Goal: Obtain resource: Obtain resource

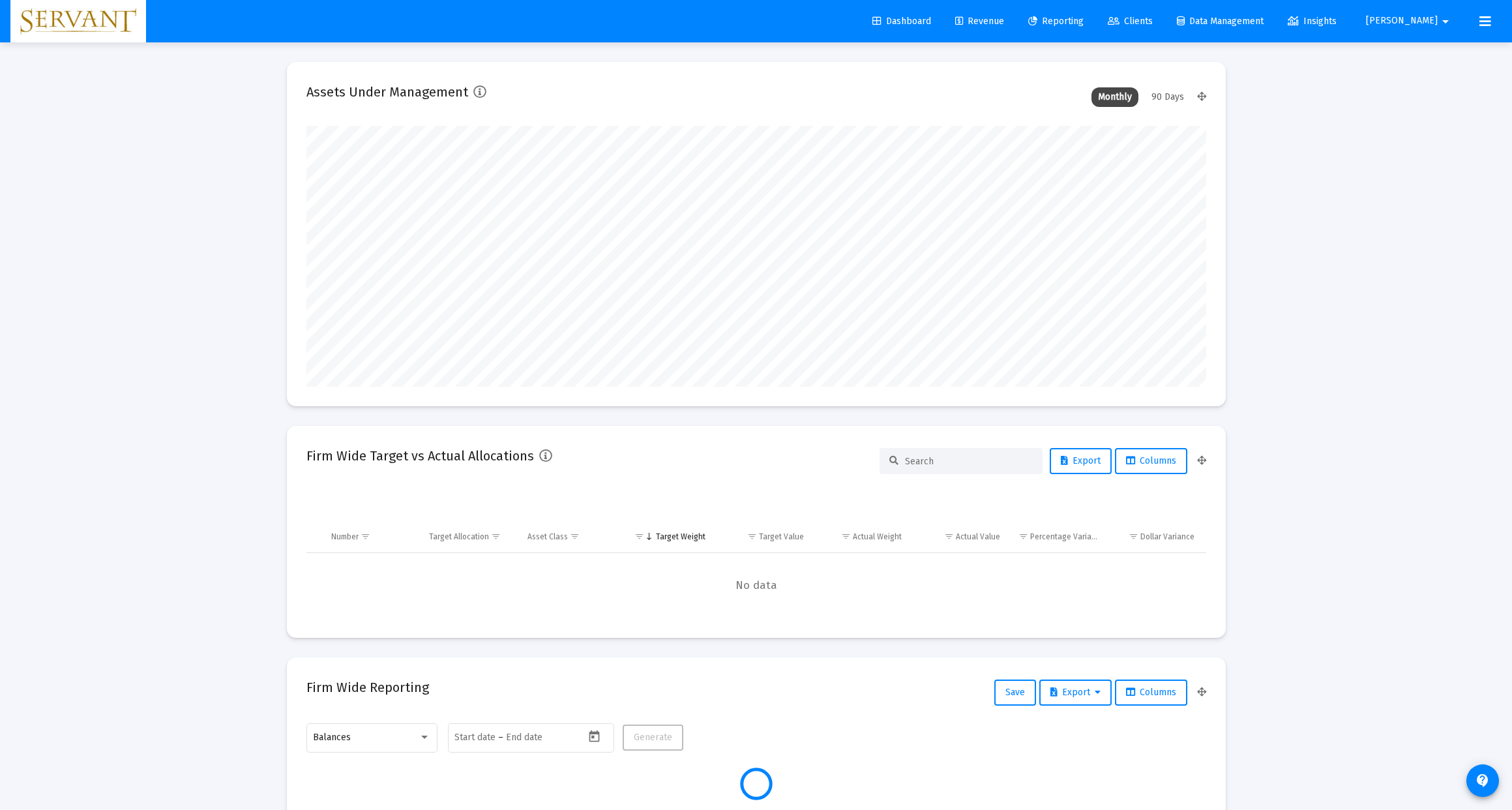
type input "[DATE]"
click at [1084, 18] on span "Reporting" at bounding box center [1056, 21] width 55 height 11
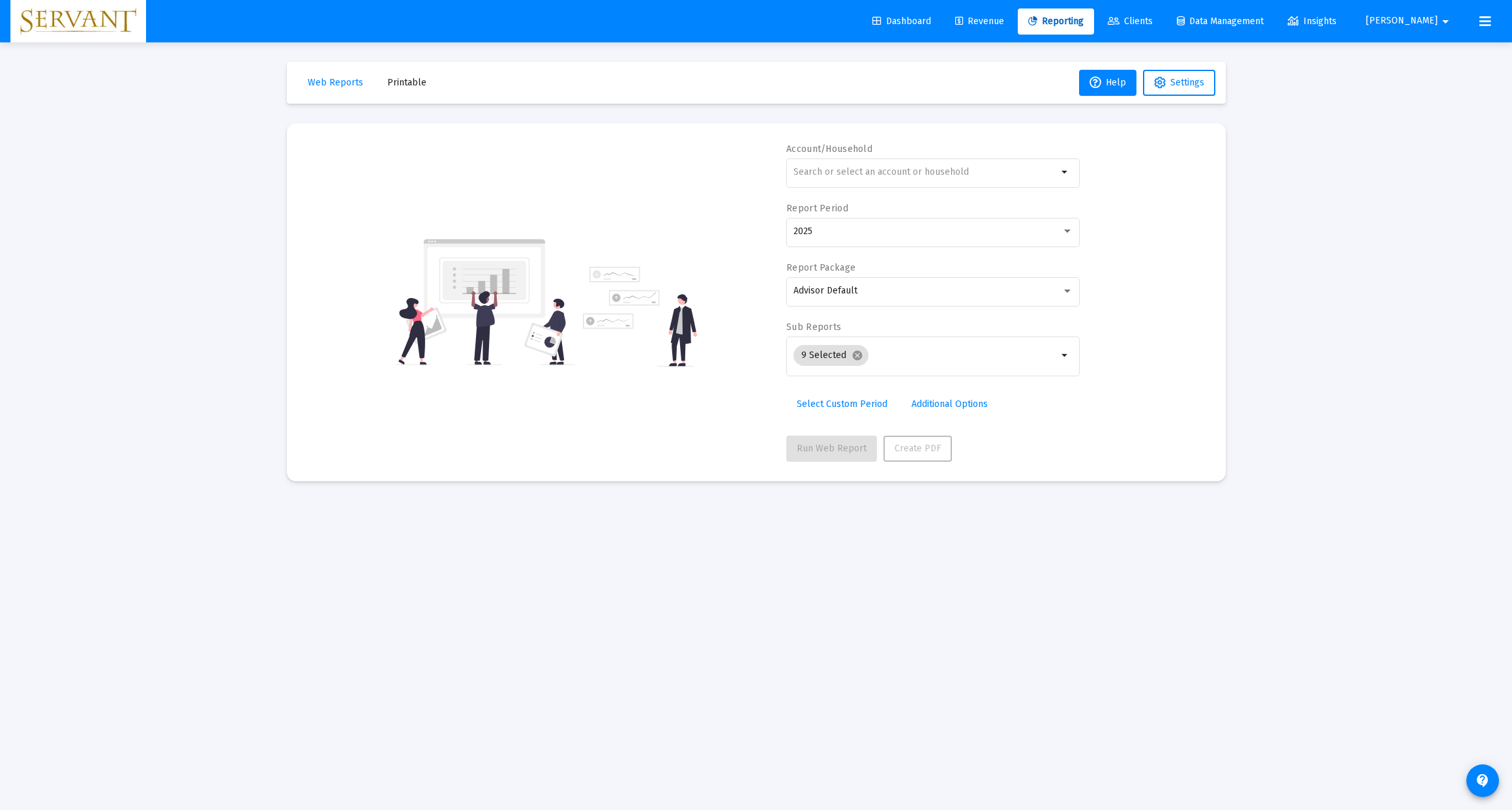
scroll to position [3, 0]
click at [1062, 170] on mat-icon "arrow_drop_down" at bounding box center [1065, 172] width 16 height 16
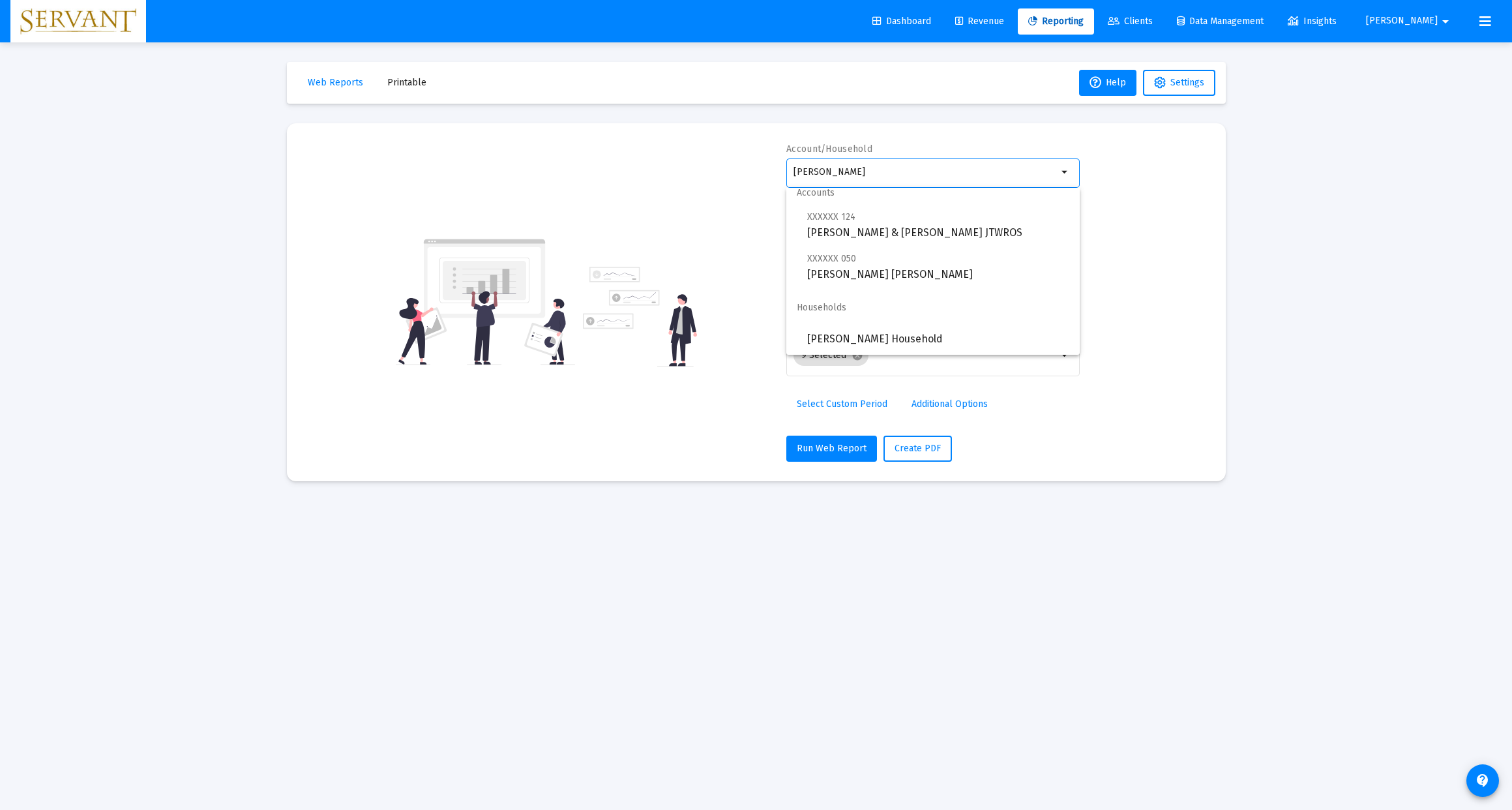
scroll to position [10, 0]
click at [869, 336] on span "[PERSON_NAME] Household" at bounding box center [939, 339] width 262 height 31
type input "[PERSON_NAME] Household"
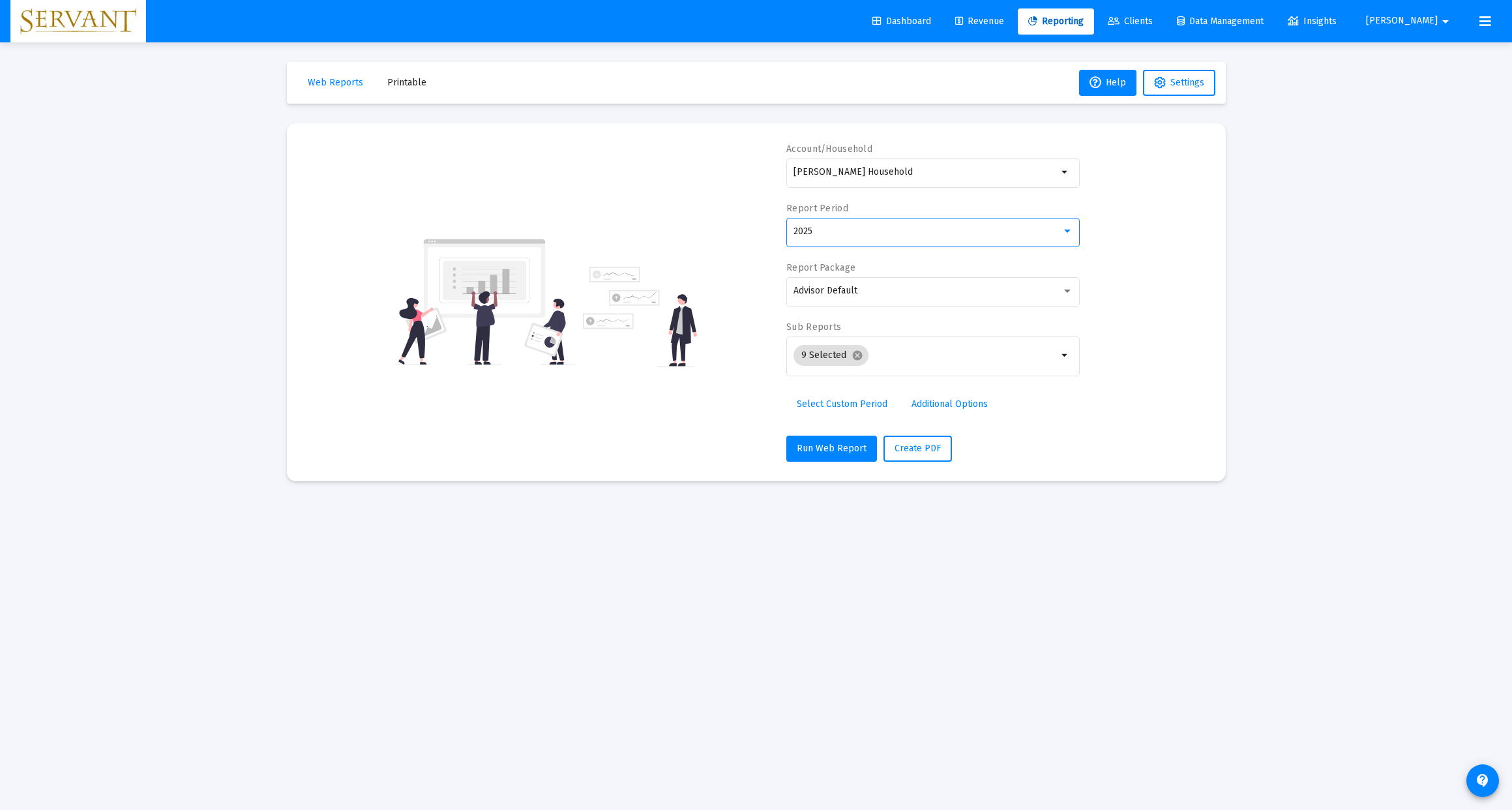
click at [1072, 234] on div at bounding box center [1067, 232] width 11 height 10
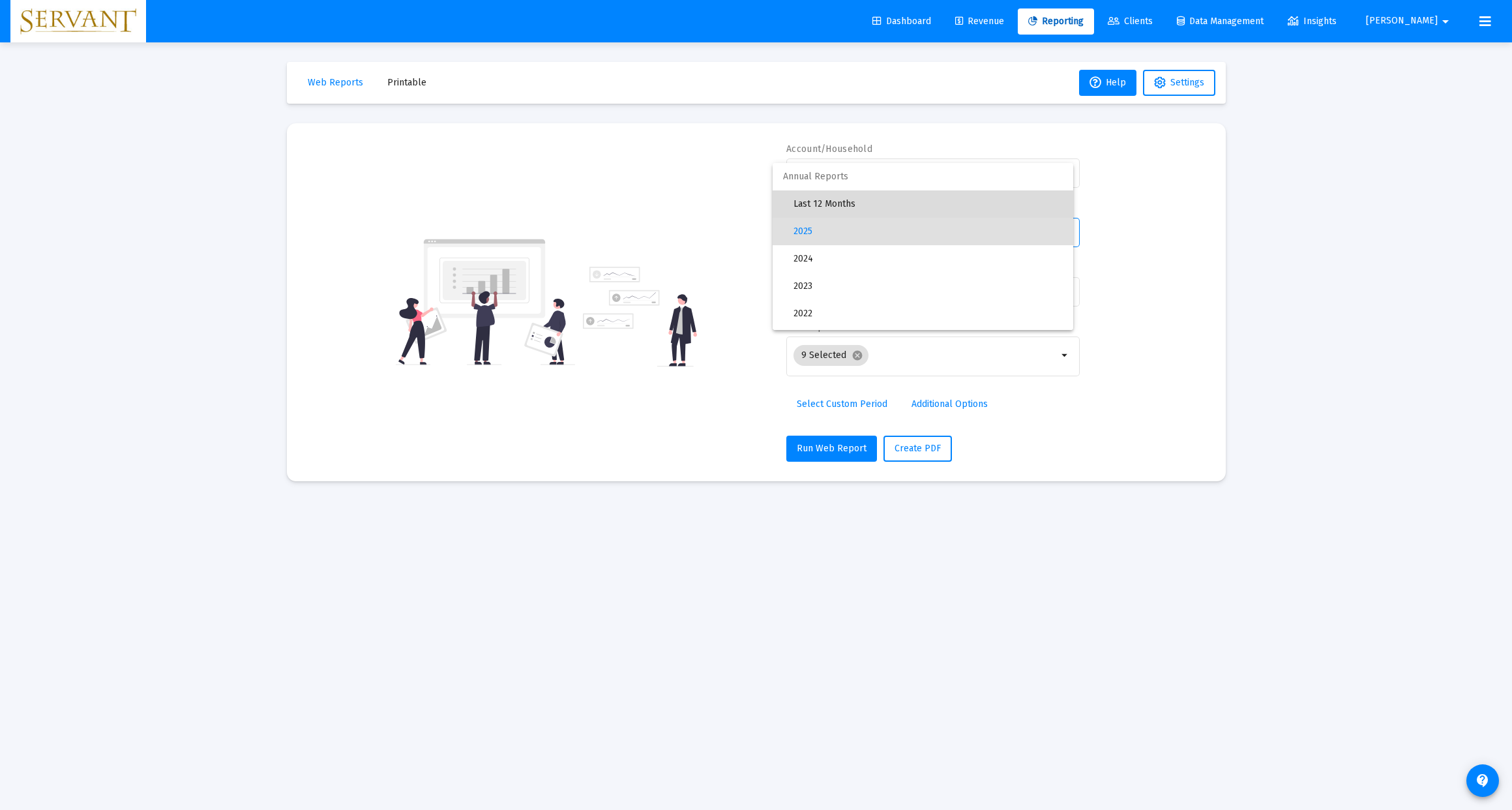
click at [842, 202] on span "Last 12 Months" at bounding box center [928, 204] width 269 height 27
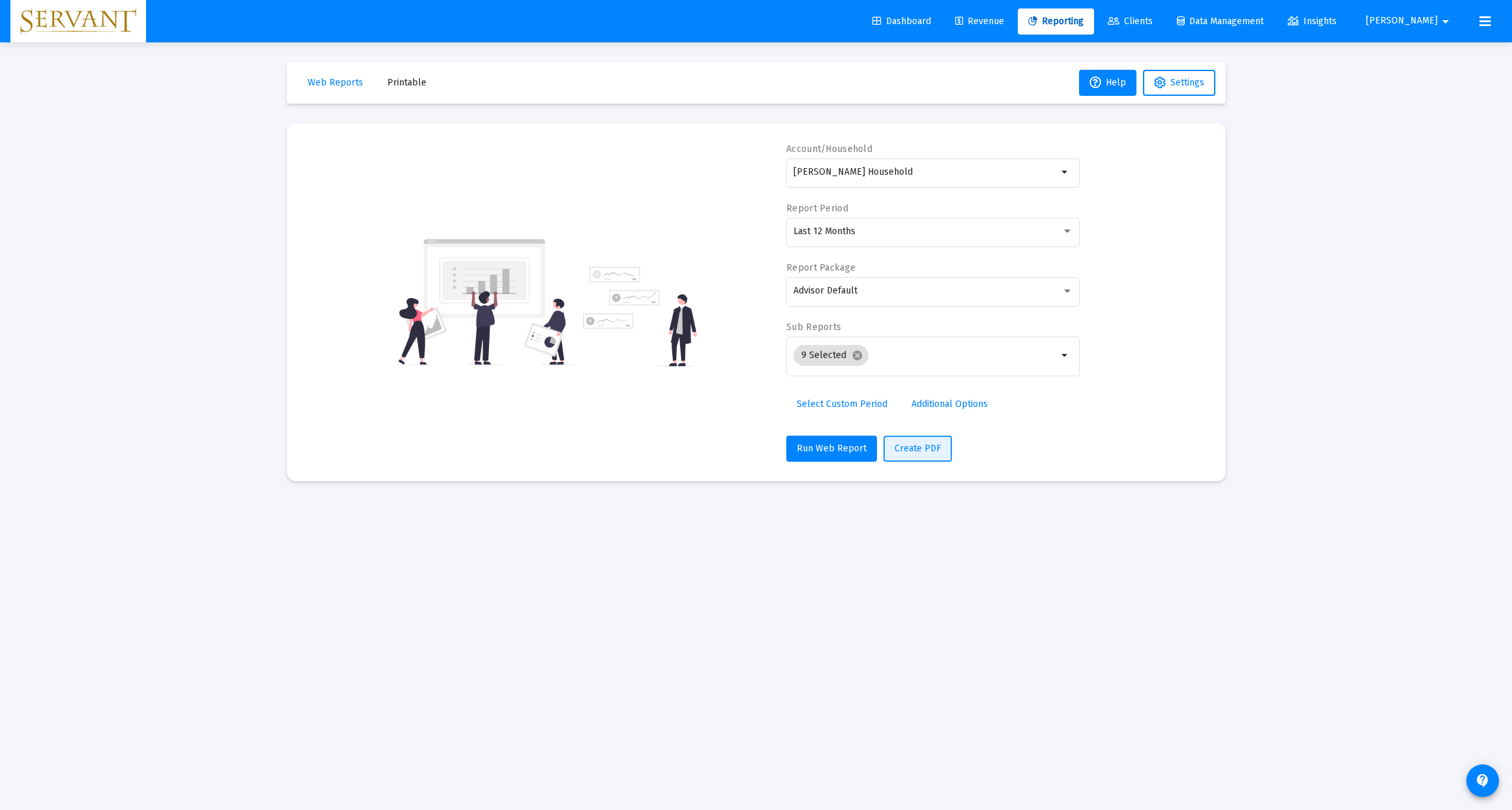
scroll to position [1, 0]
click at [908, 448] on span "Create PDF" at bounding box center [918, 448] width 46 height 11
click at [405, 85] on span "Printable" at bounding box center [406, 82] width 39 height 11
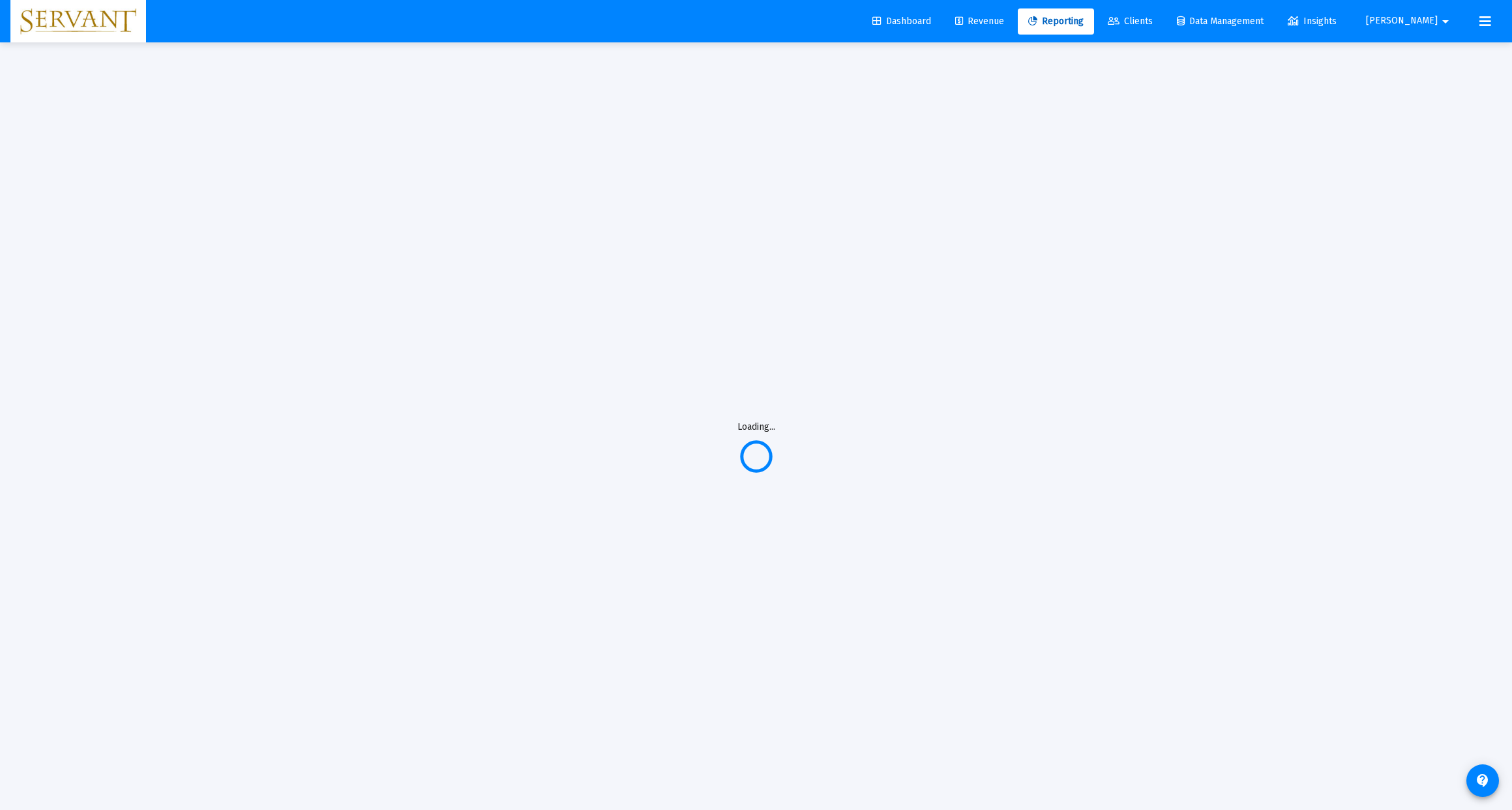
scroll to position [-1, 0]
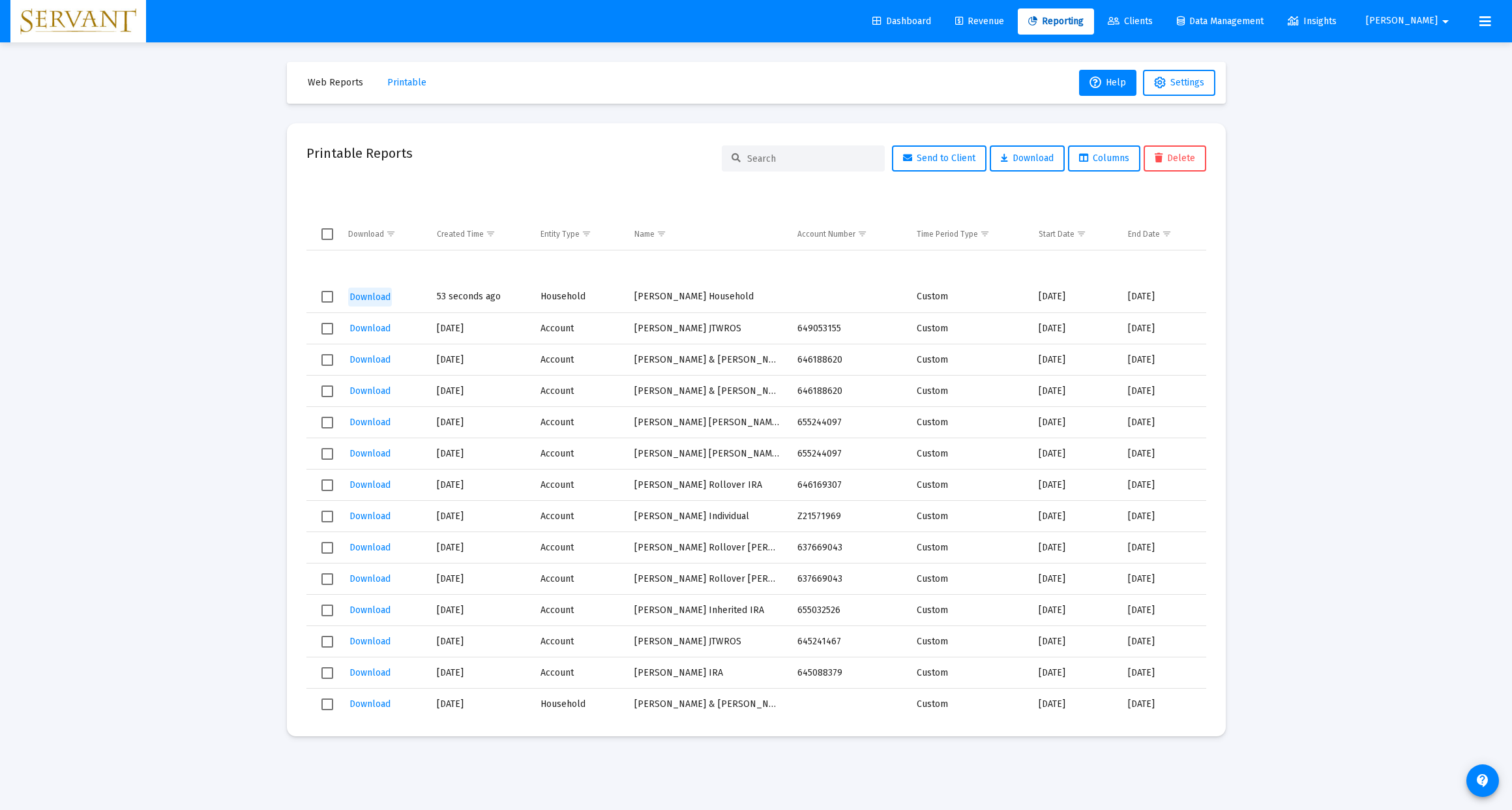
click at [369, 298] on span "Download" at bounding box center [370, 297] width 41 height 11
click at [332, 84] on span "Web Reports" at bounding box center [335, 82] width 55 height 11
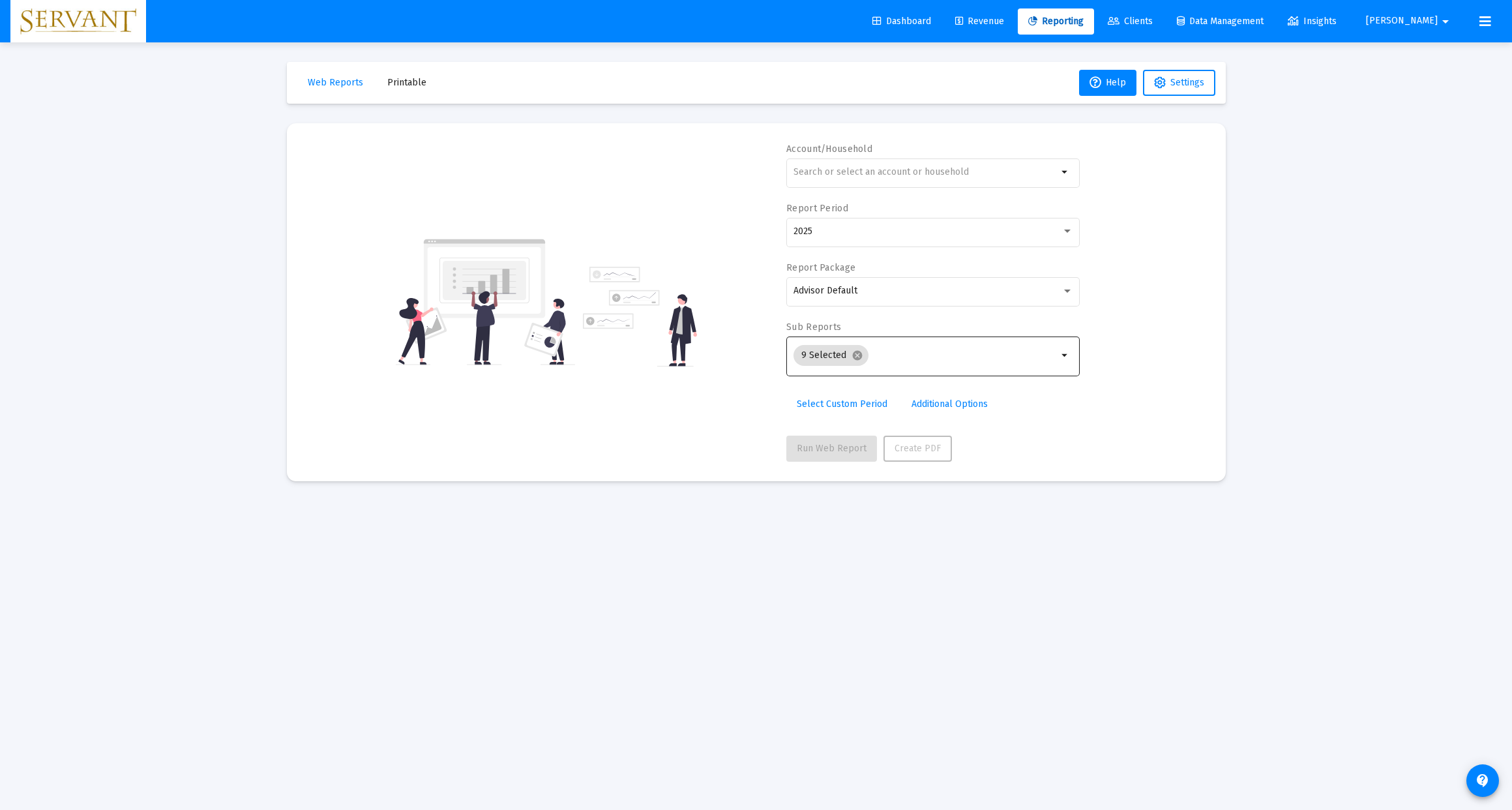
click at [1065, 356] on mat-icon "arrow_drop_down" at bounding box center [1065, 356] width 16 height 16
click at [858, 358] on mat-icon "cancel" at bounding box center [857, 355] width 11 height 11
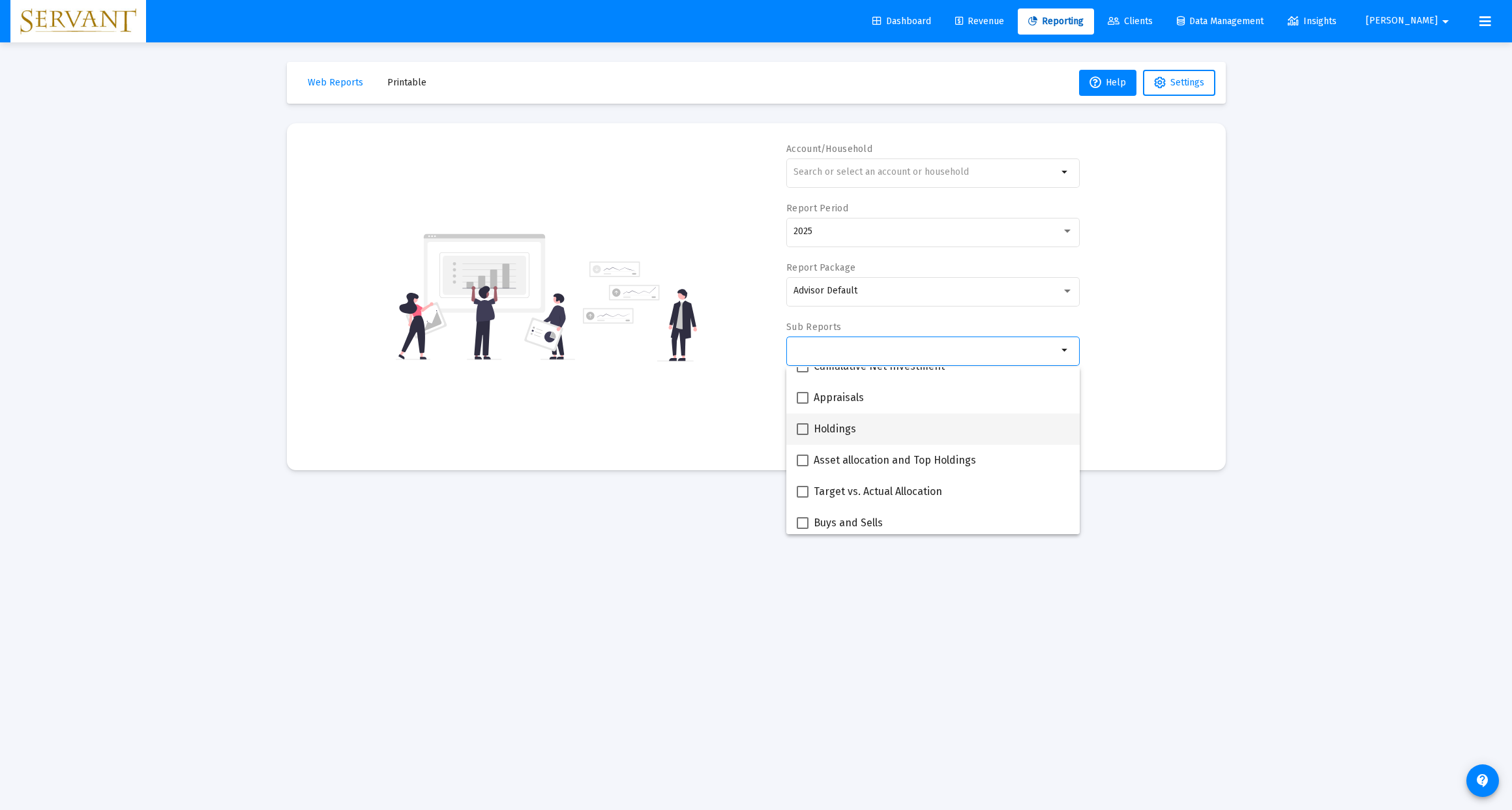
scroll to position [236, 0]
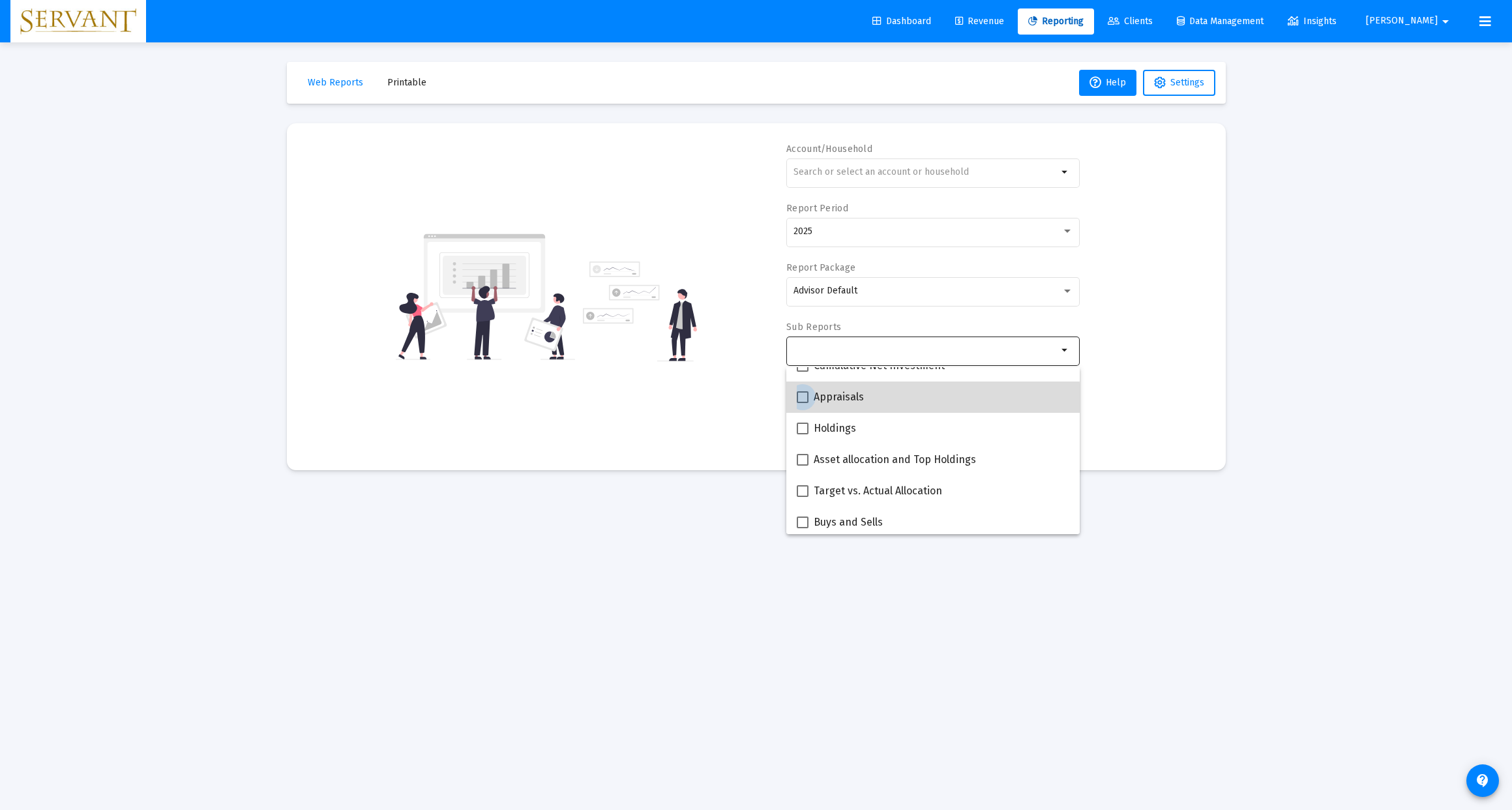
click at [807, 402] on span at bounding box center [802, 397] width 11 height 11
click at [802, 403] on input "Appraisals" at bounding box center [802, 403] width 1 height 1
checkbox input "true"
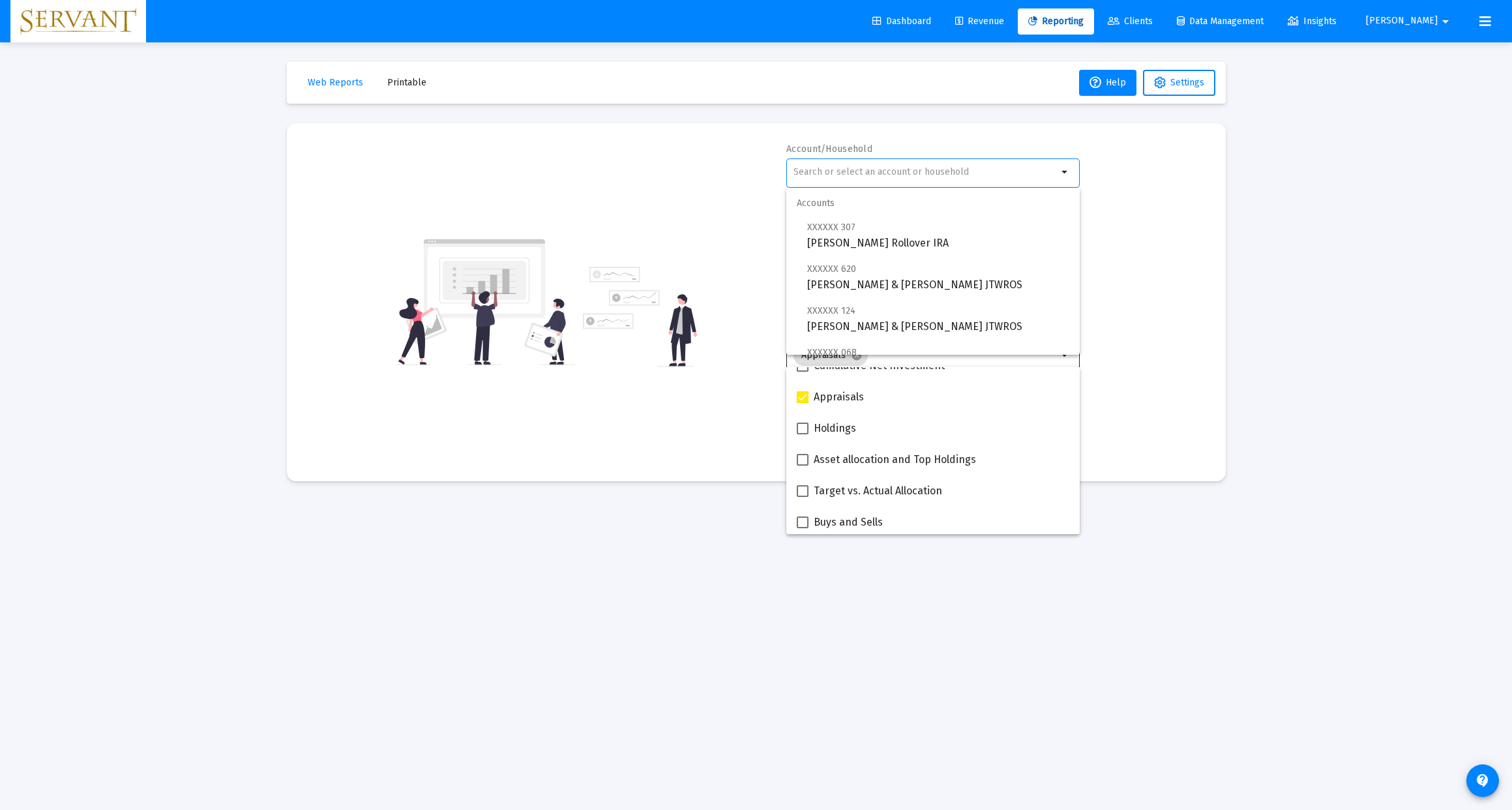
click at [876, 175] on input "text" at bounding box center [926, 172] width 264 height 10
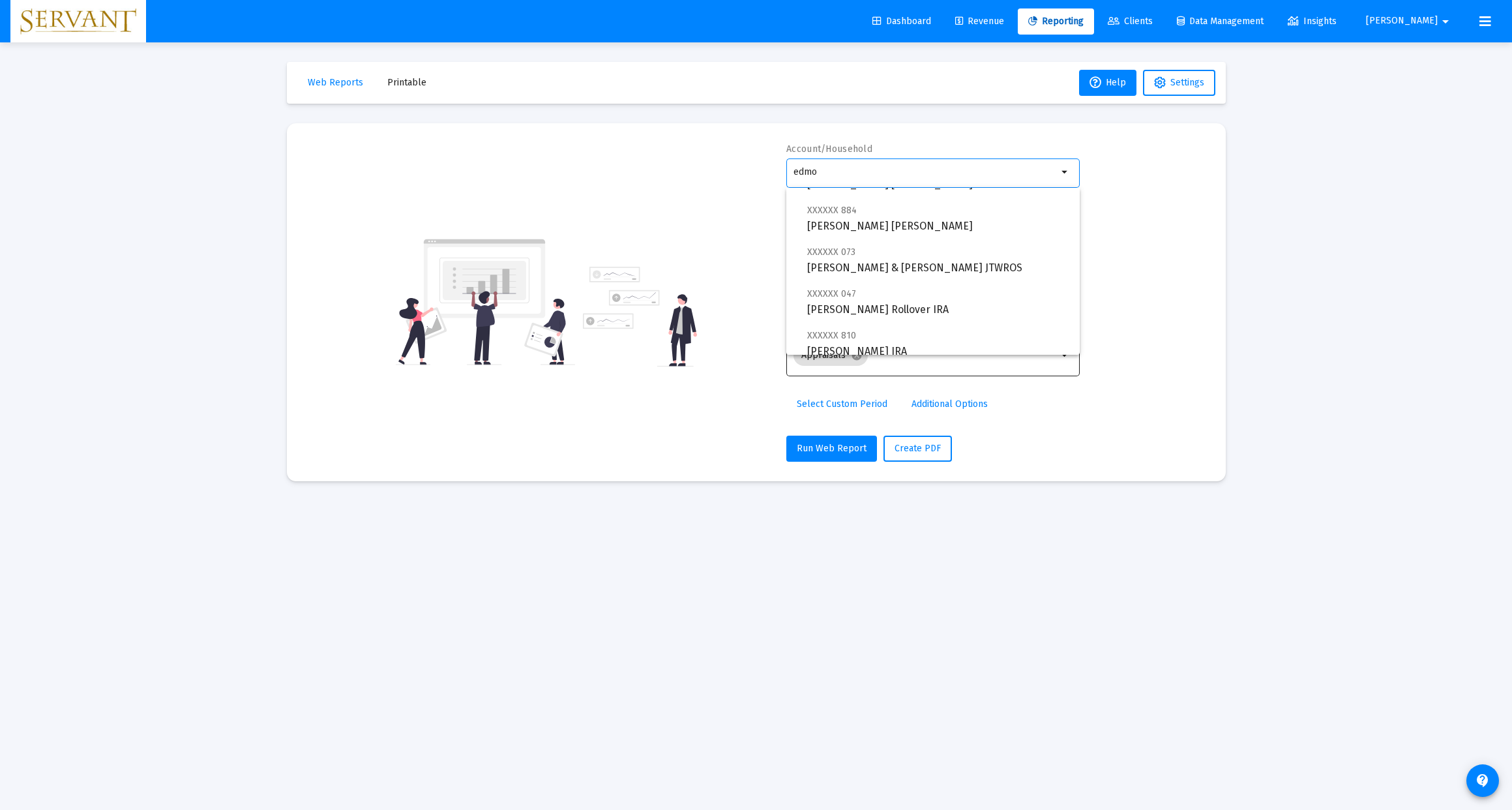
scroll to position [10, 0]
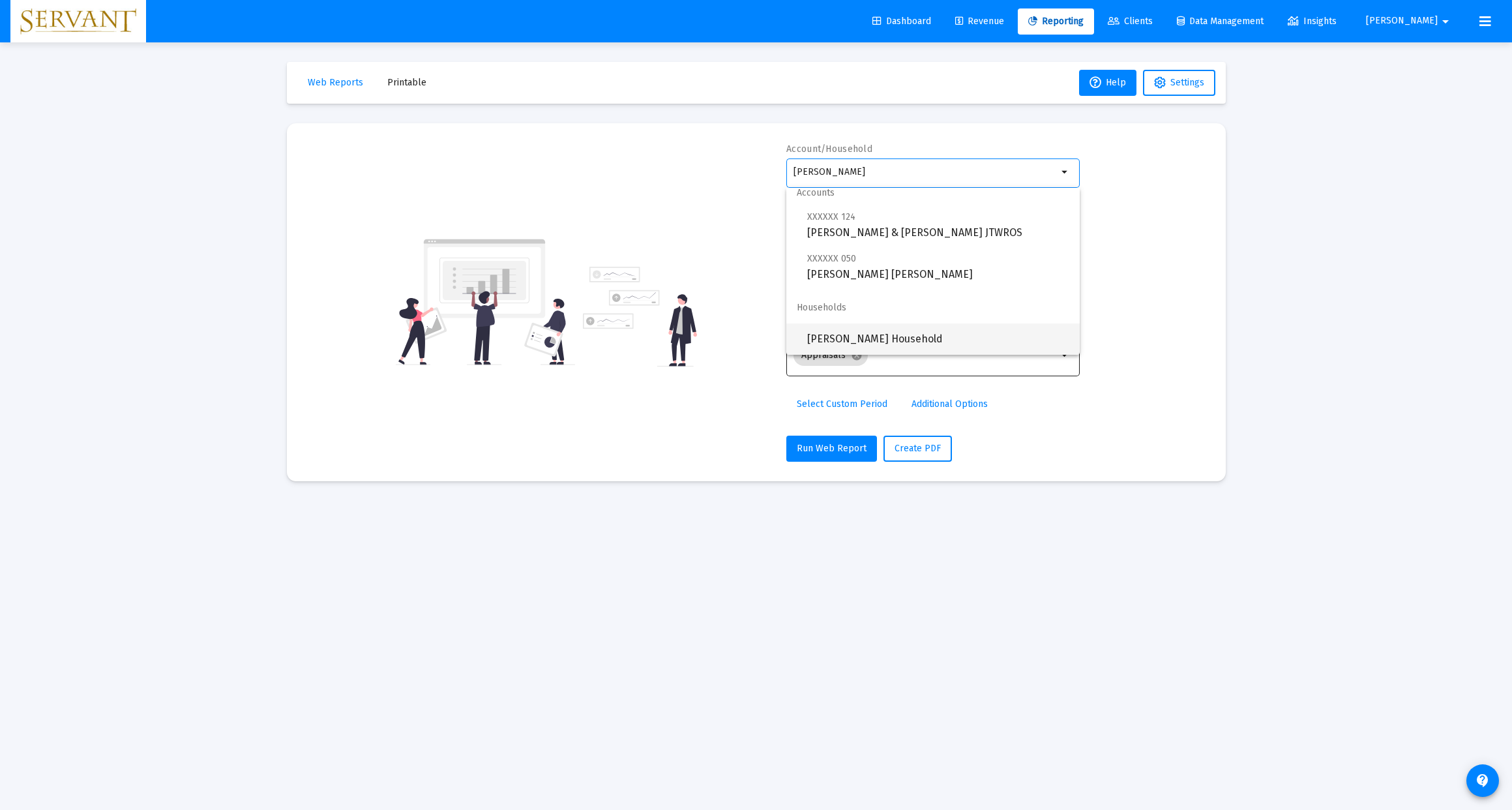
click at [870, 333] on span "[PERSON_NAME] Household" at bounding box center [939, 339] width 262 height 31
type input "[PERSON_NAME] Household"
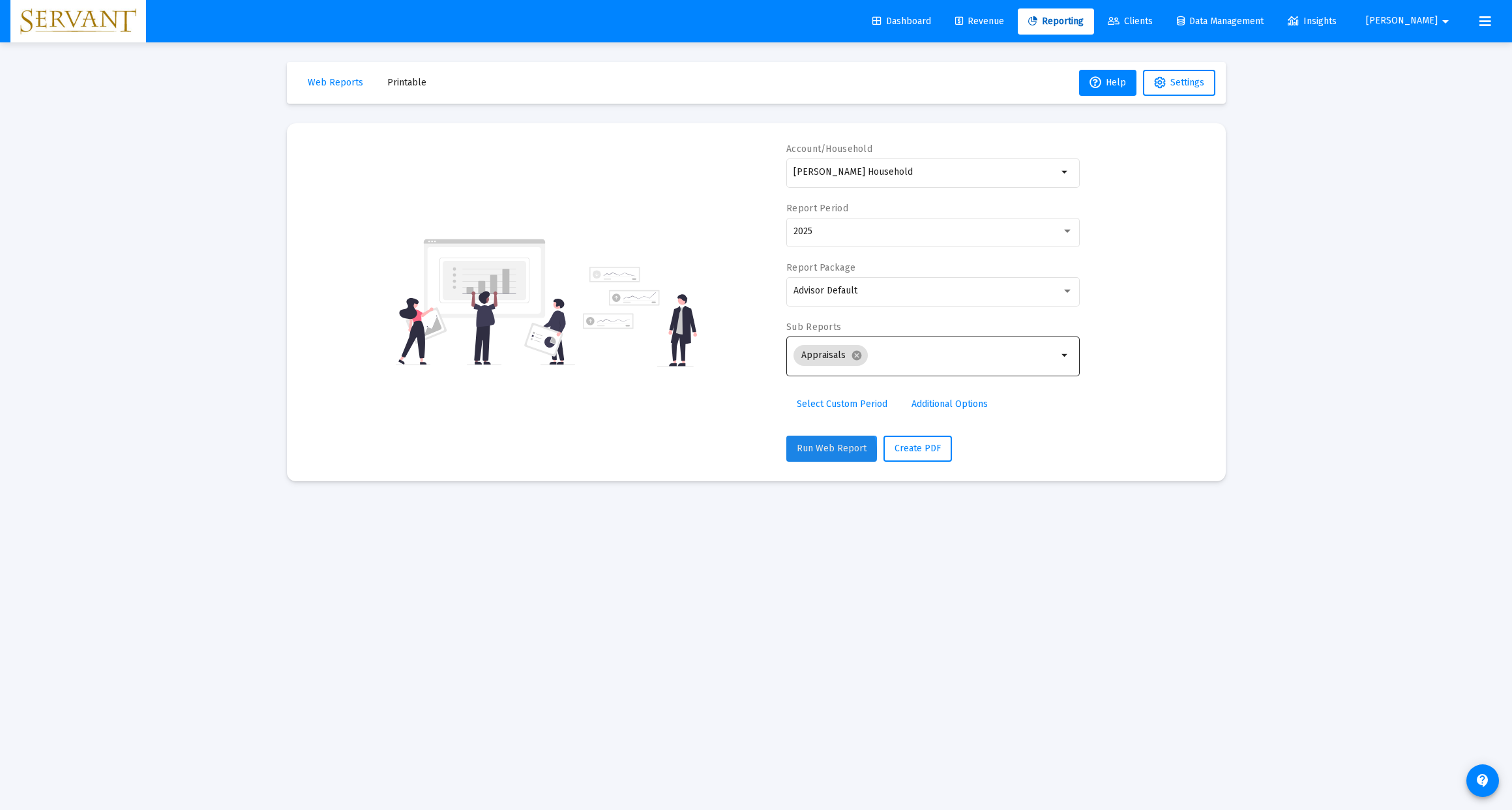
click at [829, 453] on span "Run Web Report" at bounding box center [832, 448] width 70 height 11
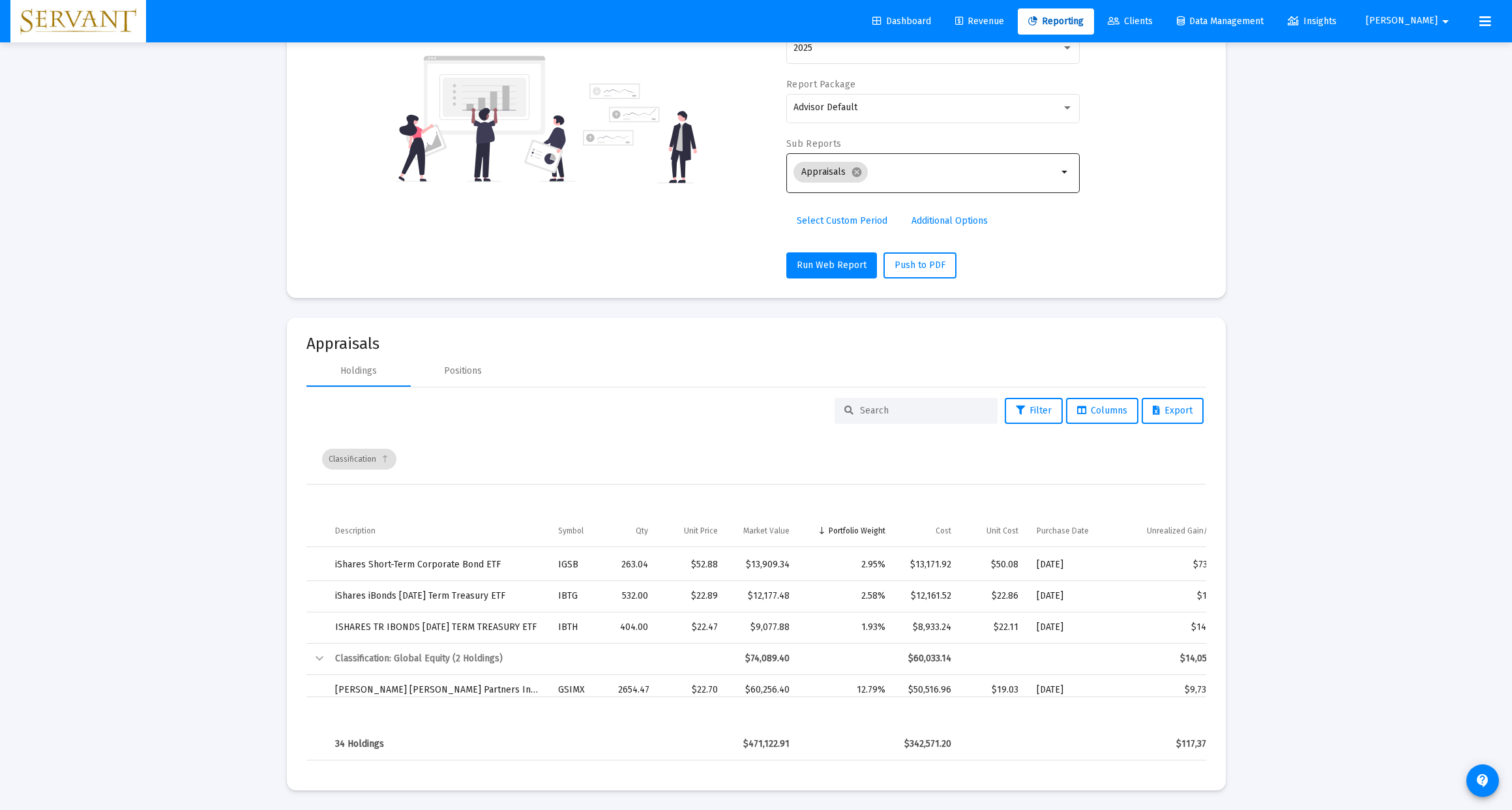
scroll to position [346, 0]
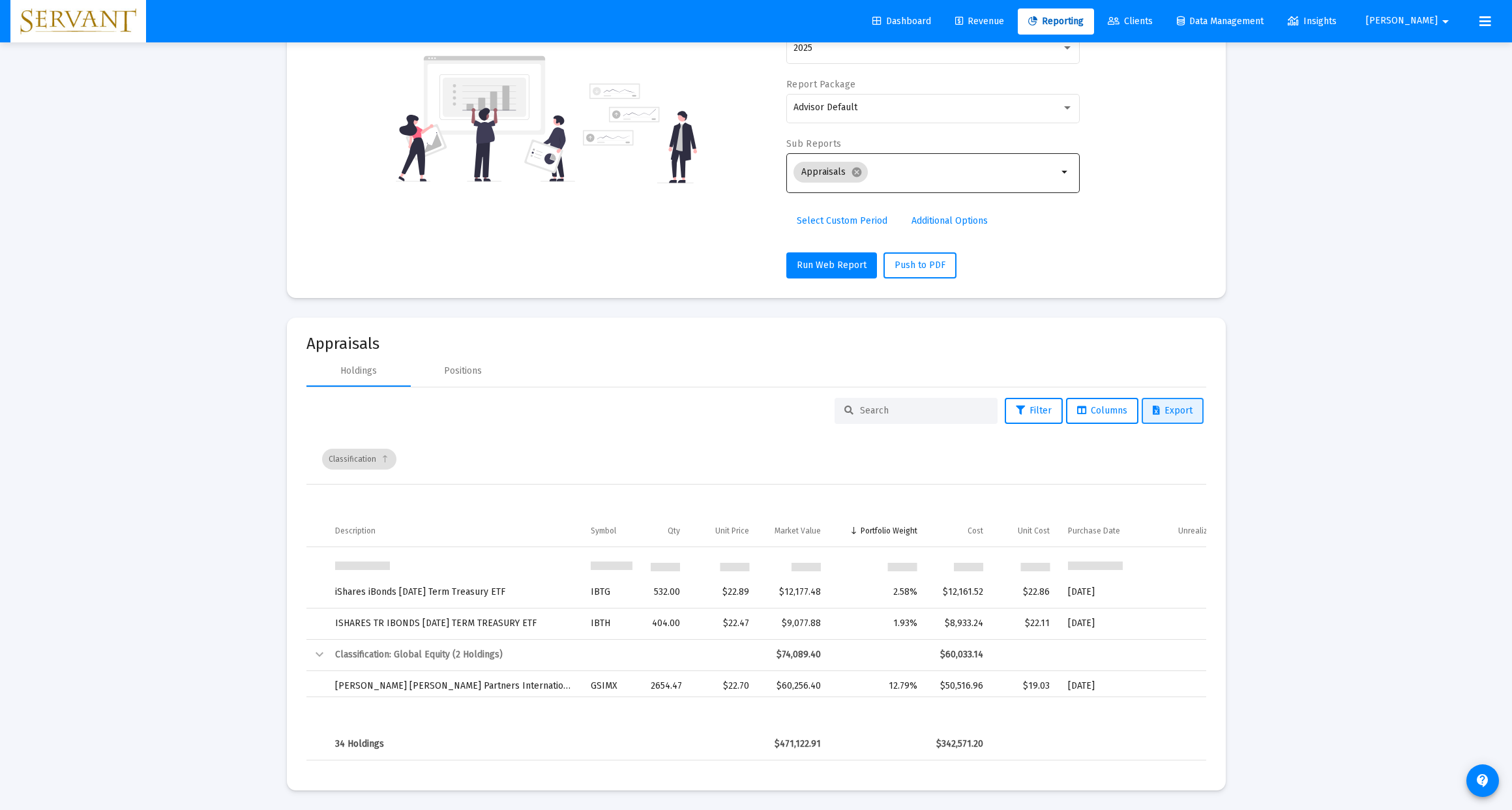
click at [1174, 413] on span "Export" at bounding box center [1173, 410] width 40 height 11
